Goal: Information Seeking & Learning: Find specific fact

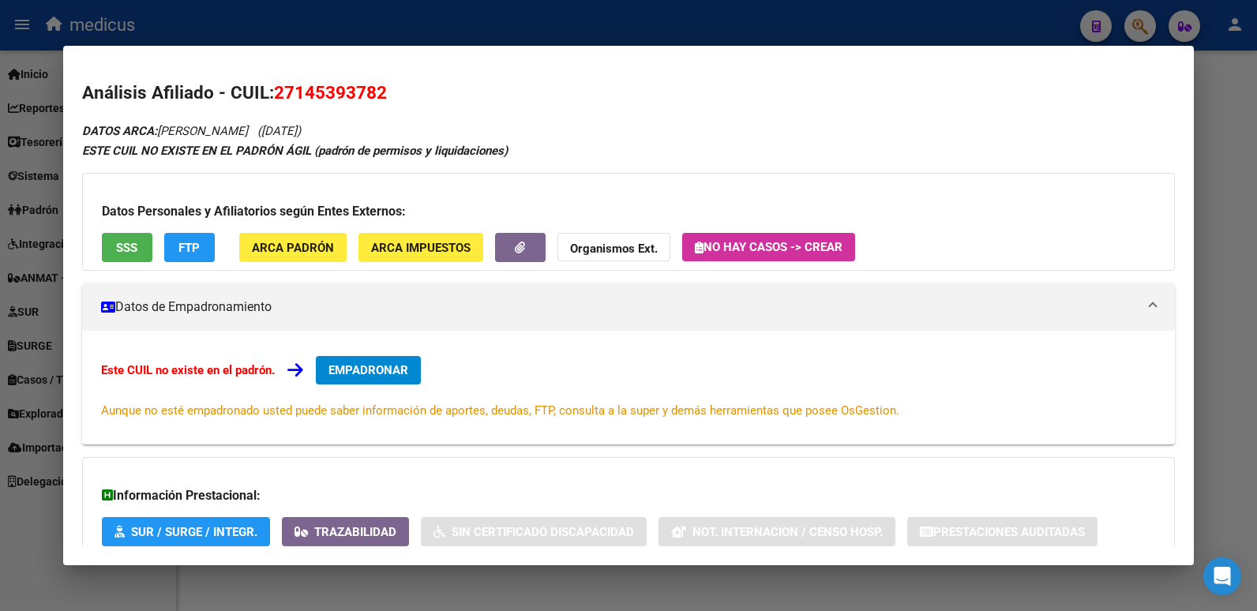
click at [1133, 17] on div at bounding box center [628, 305] width 1257 height 611
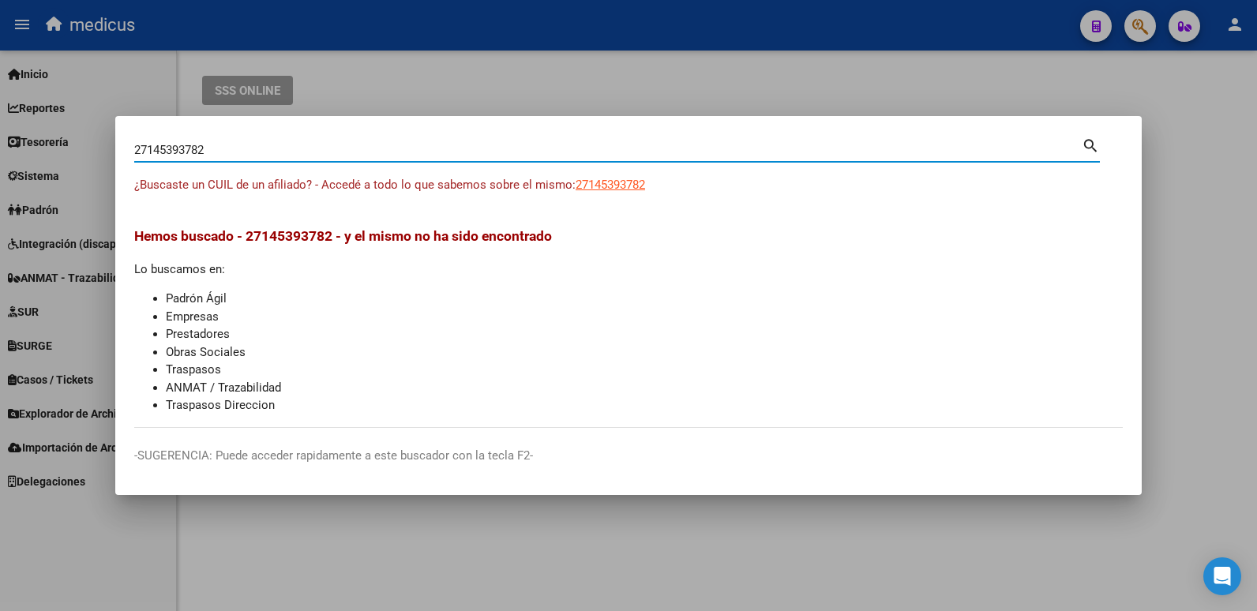
drag, startPoint x: 224, startPoint y: 154, endPoint x: 12, endPoint y: 158, distance: 212.4
click at [14, 159] on div "27145393782 Buscar (apellido, dni, cuil, nro traspaso, cuit, obra social) searc…" at bounding box center [628, 305] width 1257 height 611
paste input "396416897"
type input "27396416897"
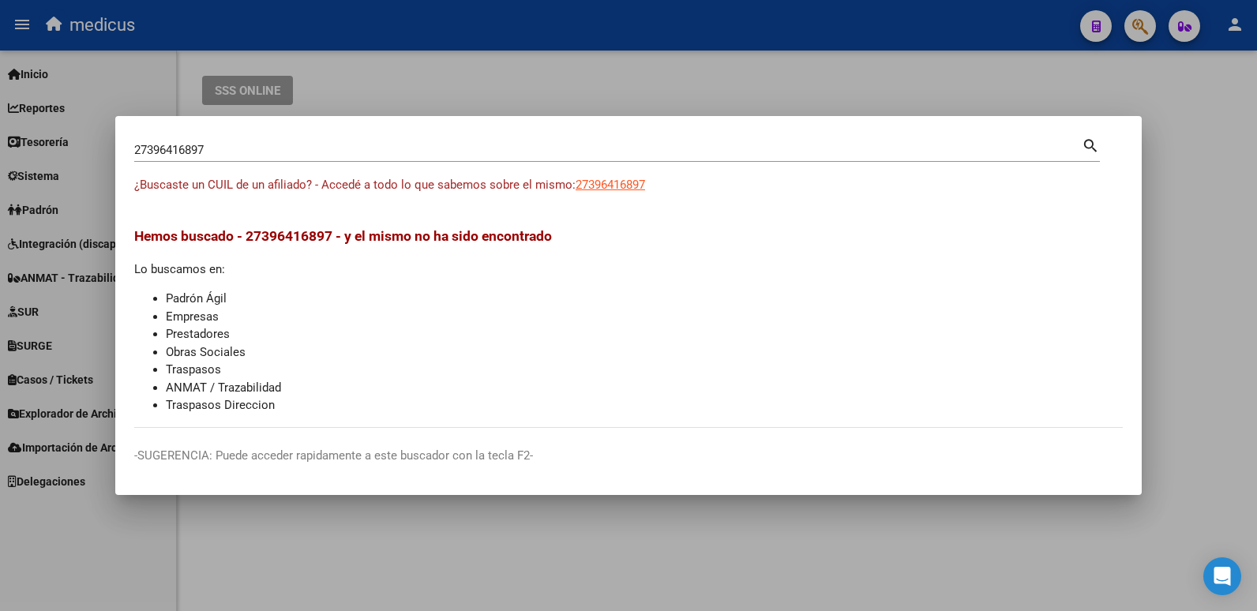
click at [1087, 143] on mat-icon "search" at bounding box center [1090, 144] width 18 height 19
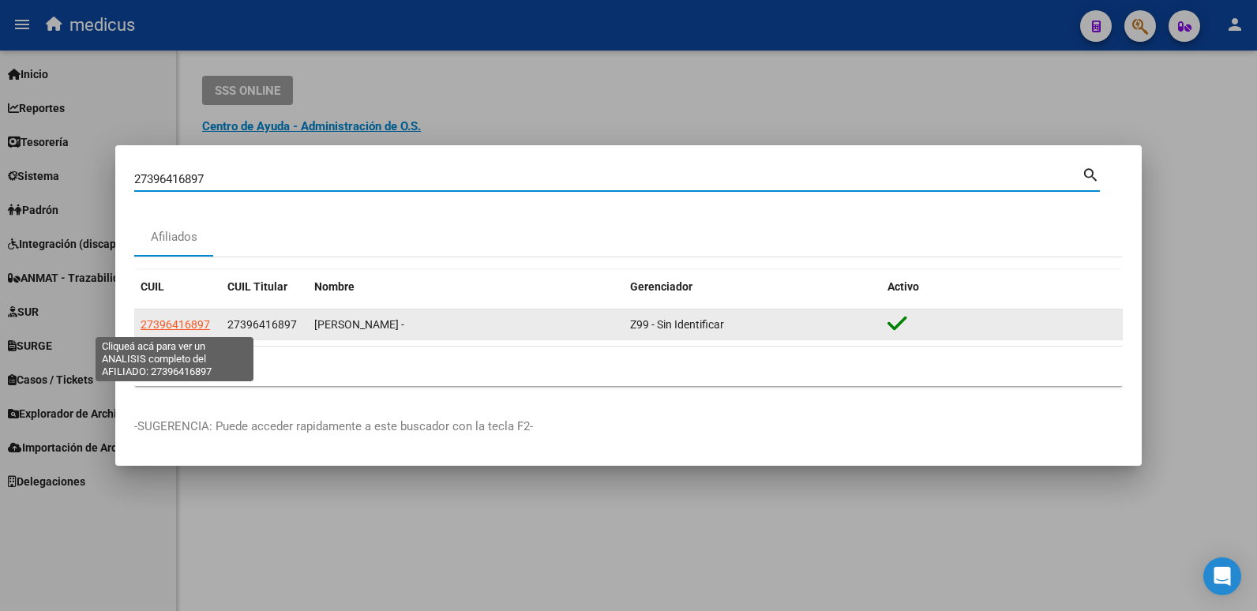
click at [193, 318] on span "27396416897" at bounding box center [174, 324] width 69 height 13
type textarea "27396416897"
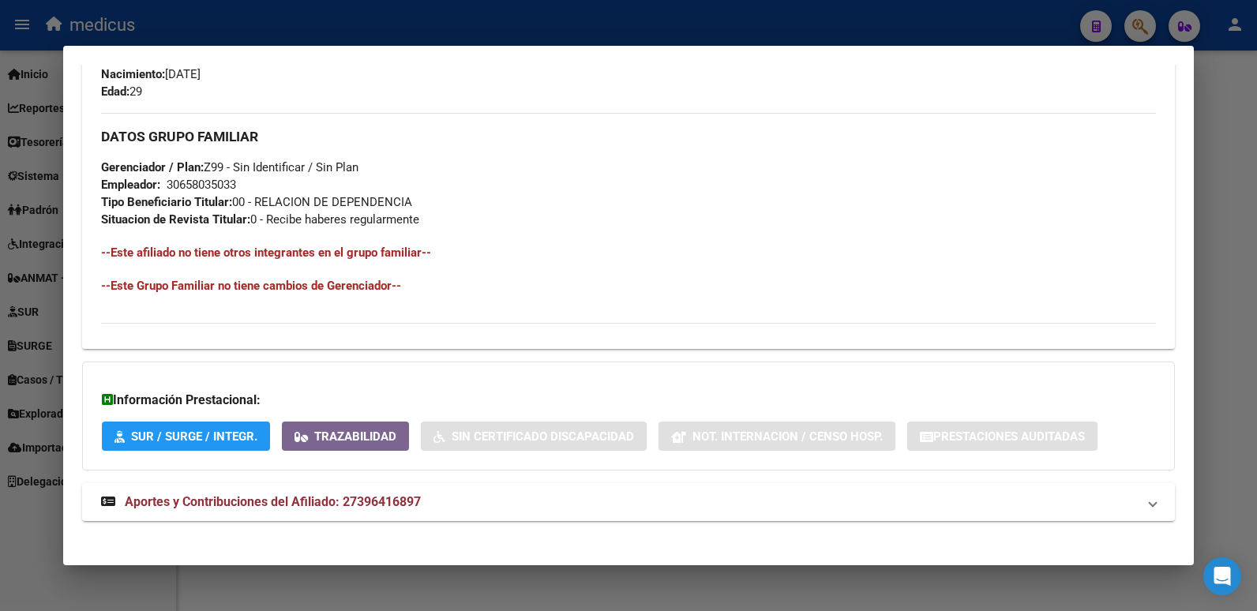
scroll to position [717, 0]
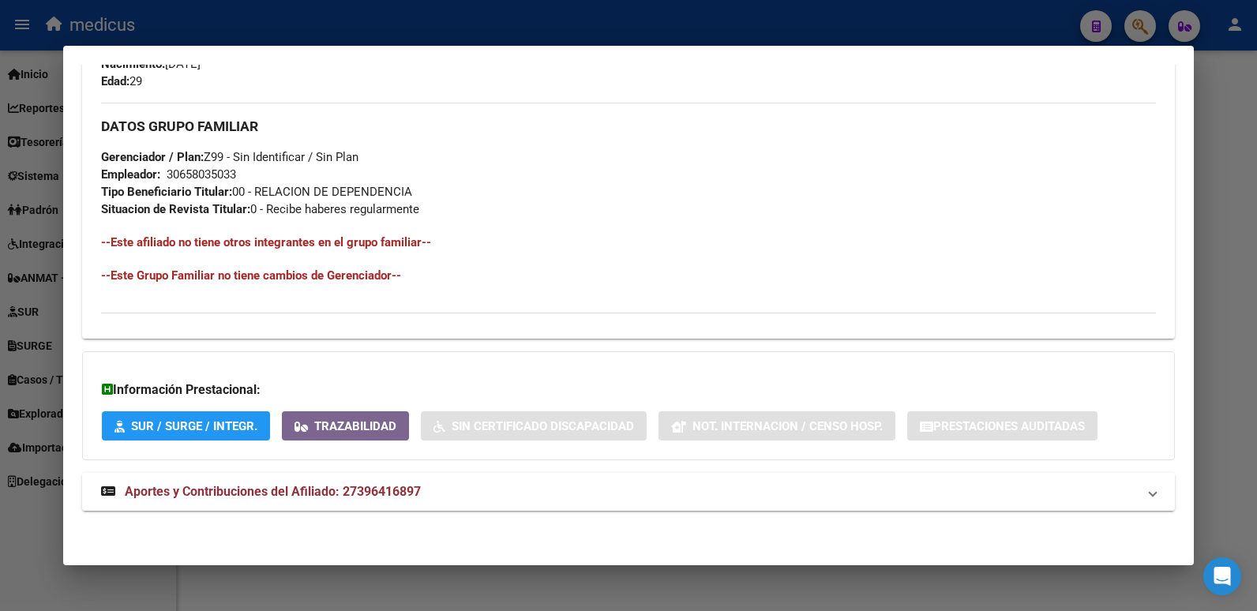
click at [252, 491] on span "Aportes y Contribuciones del Afiliado: 27396416897" at bounding box center [273, 491] width 296 height 15
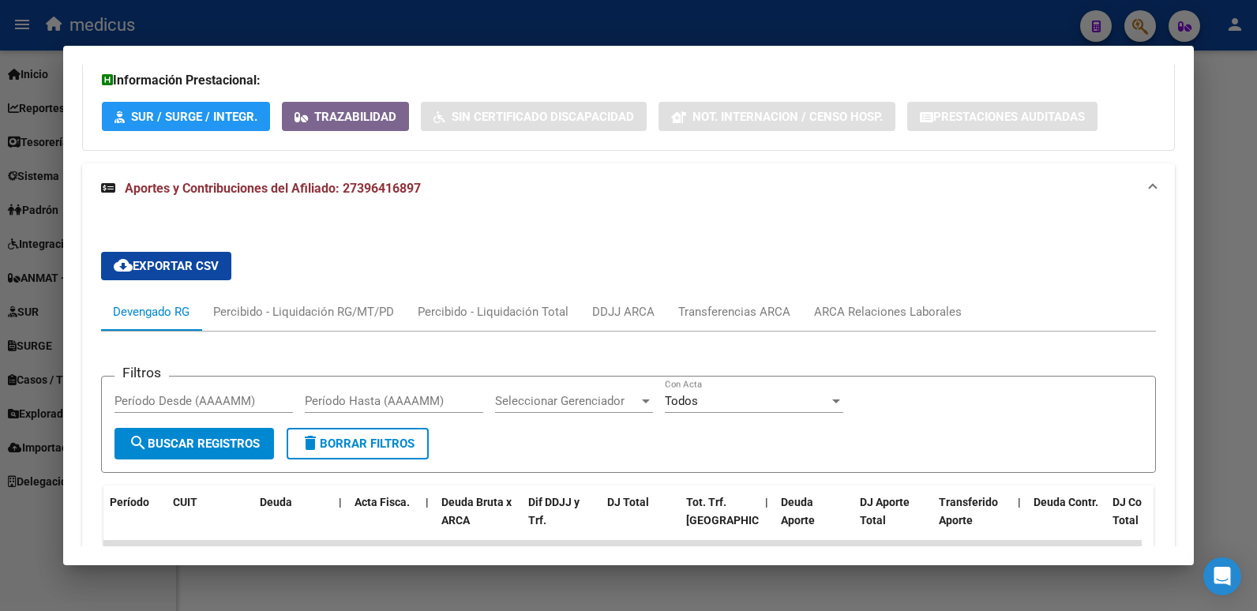
scroll to position [1112, 0]
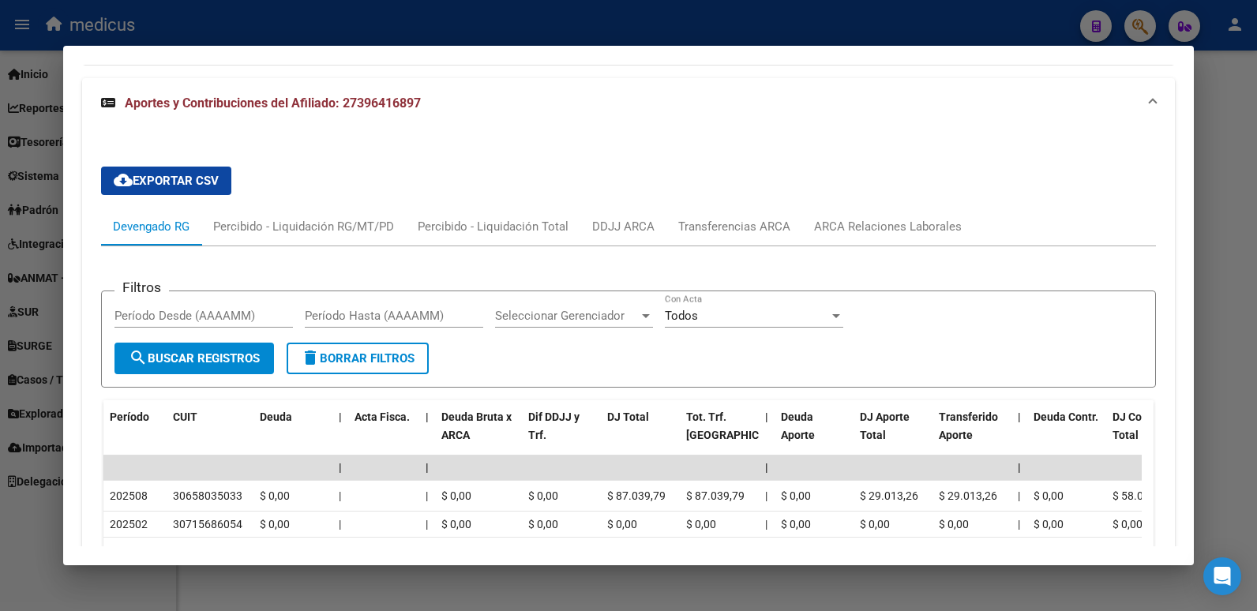
click at [246, 580] on div at bounding box center [628, 305] width 1257 height 611
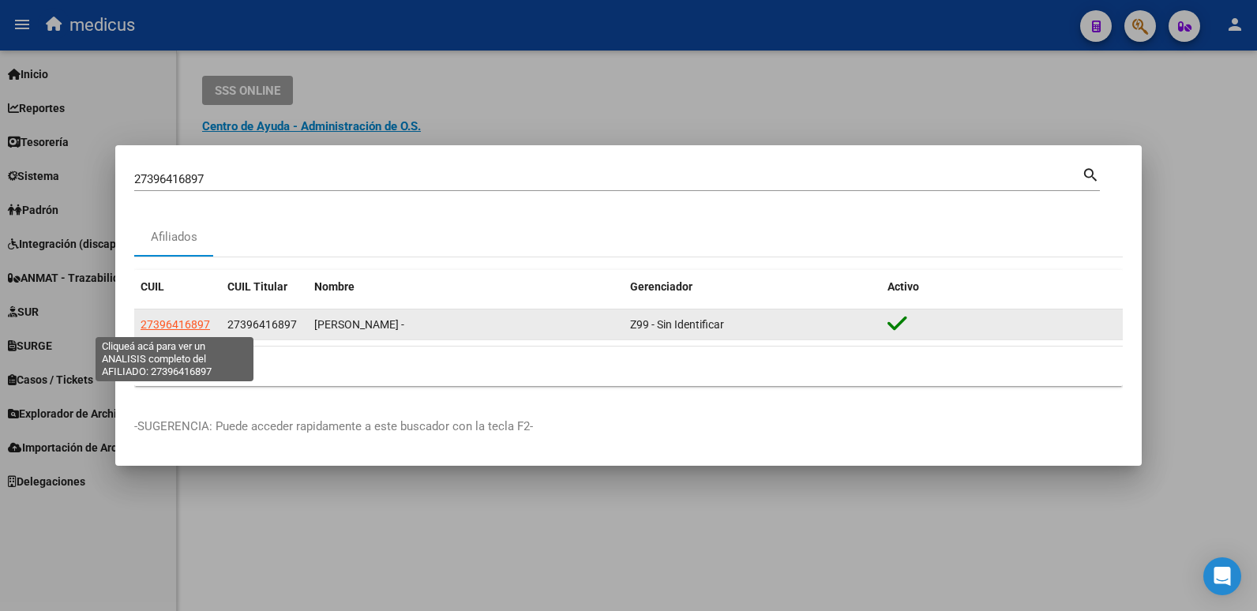
click at [192, 324] on span "27396416897" at bounding box center [174, 324] width 69 height 13
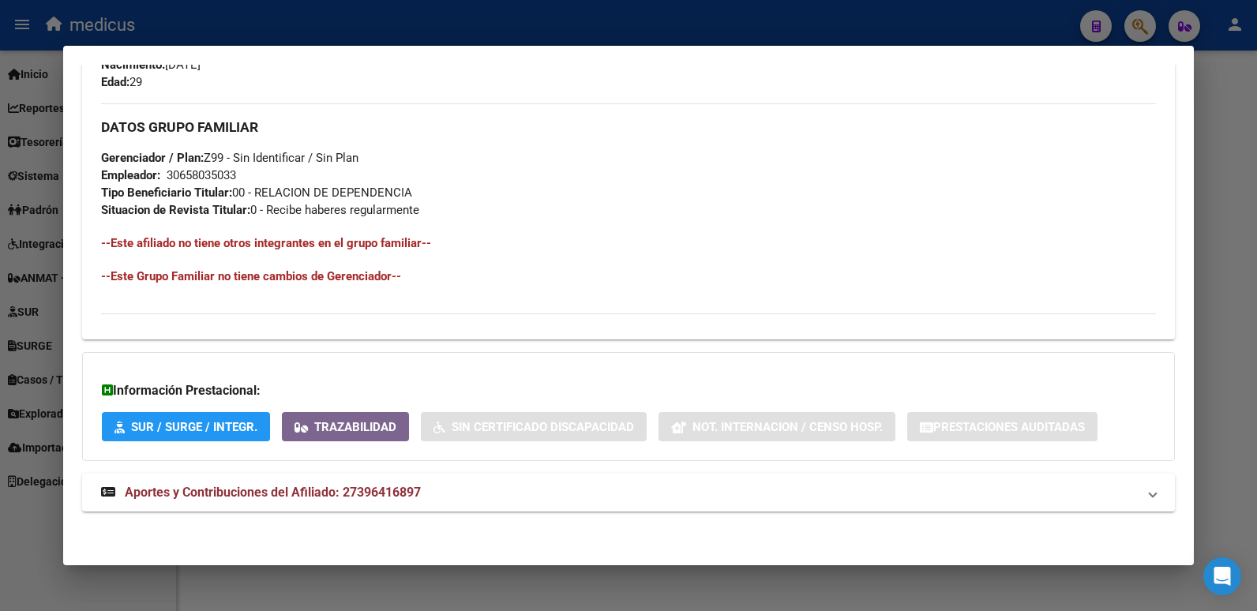
scroll to position [717, 0]
click at [302, 497] on span "Aportes y Contribuciones del Afiliado: 27396416897" at bounding box center [273, 491] width 296 height 15
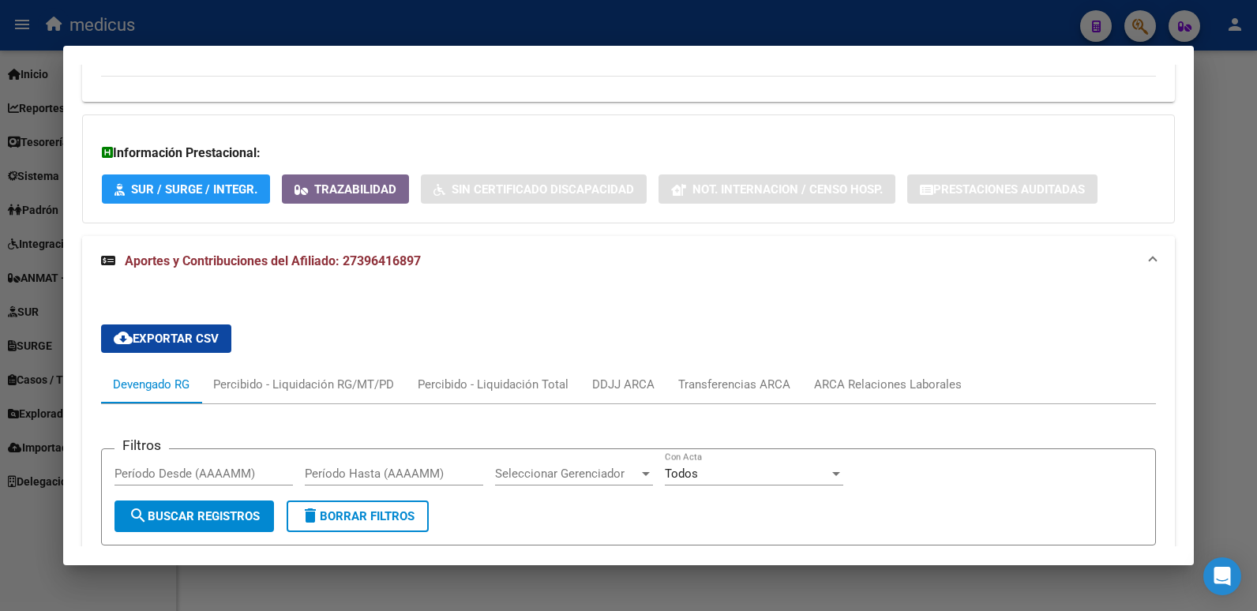
scroll to position [1270, 0]
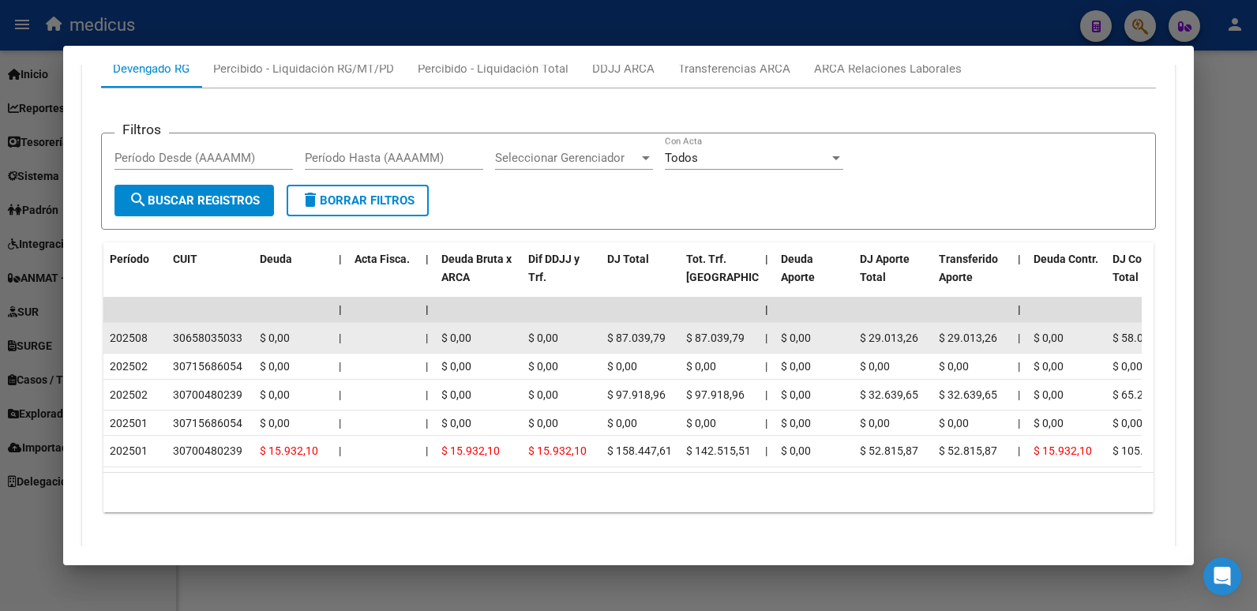
drag, startPoint x: 242, startPoint y: 337, endPoint x: 170, endPoint y: 336, distance: 71.8
click at [170, 336] on datatable-body-cell "30658035033" at bounding box center [210, 338] width 87 height 31
copy div "30658035033"
